Goal: Navigation & Orientation: Understand site structure

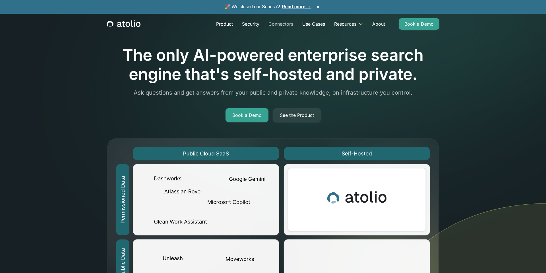
click at [279, 22] on link "Connectors" at bounding box center [281, 23] width 34 height 11
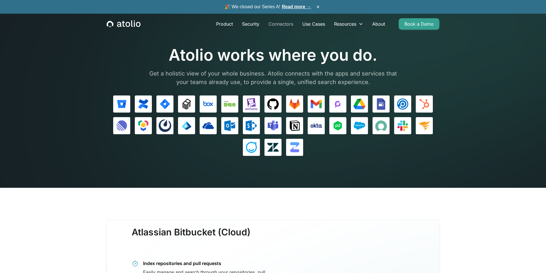
click at [278, 25] on link "Connectors" at bounding box center [281, 23] width 34 height 11
click at [309, 24] on link "Use Cases" at bounding box center [314, 23] width 32 height 11
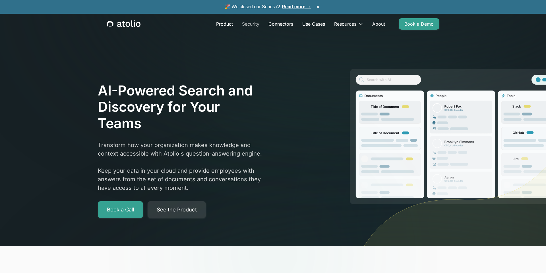
click at [254, 25] on link "Security" at bounding box center [251, 23] width 26 height 11
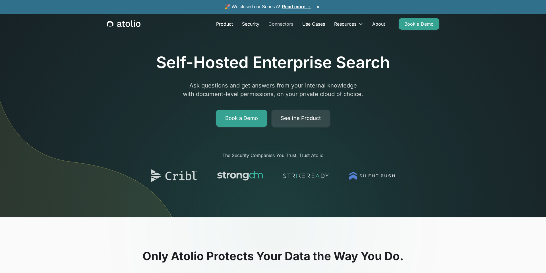
click at [280, 23] on link "Connectors" at bounding box center [281, 23] width 34 height 11
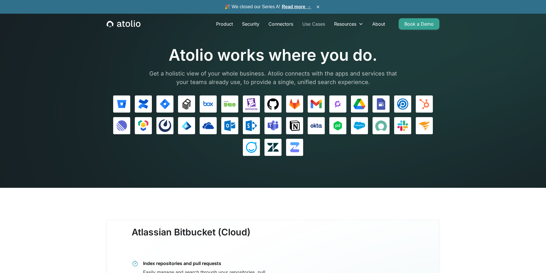
click at [317, 25] on link "Use Cases" at bounding box center [314, 23] width 32 height 11
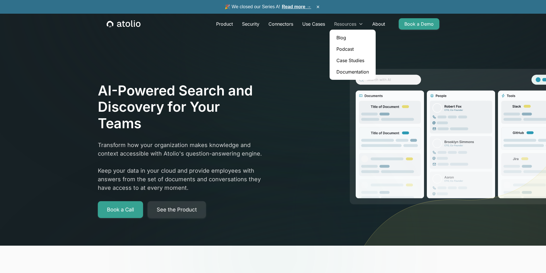
click at [349, 26] on div "Resources" at bounding box center [345, 23] width 22 height 7
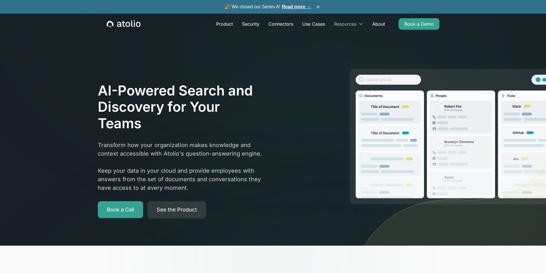
click at [362, 23] on icon at bounding box center [361, 24] width 5 height 5
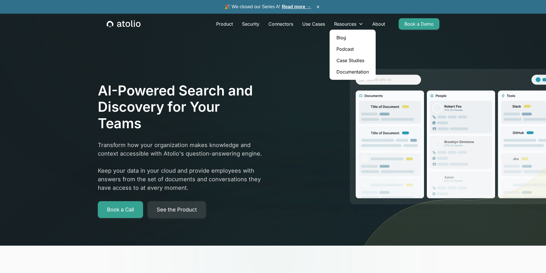
click at [352, 70] on link "Documentation" at bounding box center [353, 71] width 42 height 11
